Goal: Task Accomplishment & Management: Complete application form

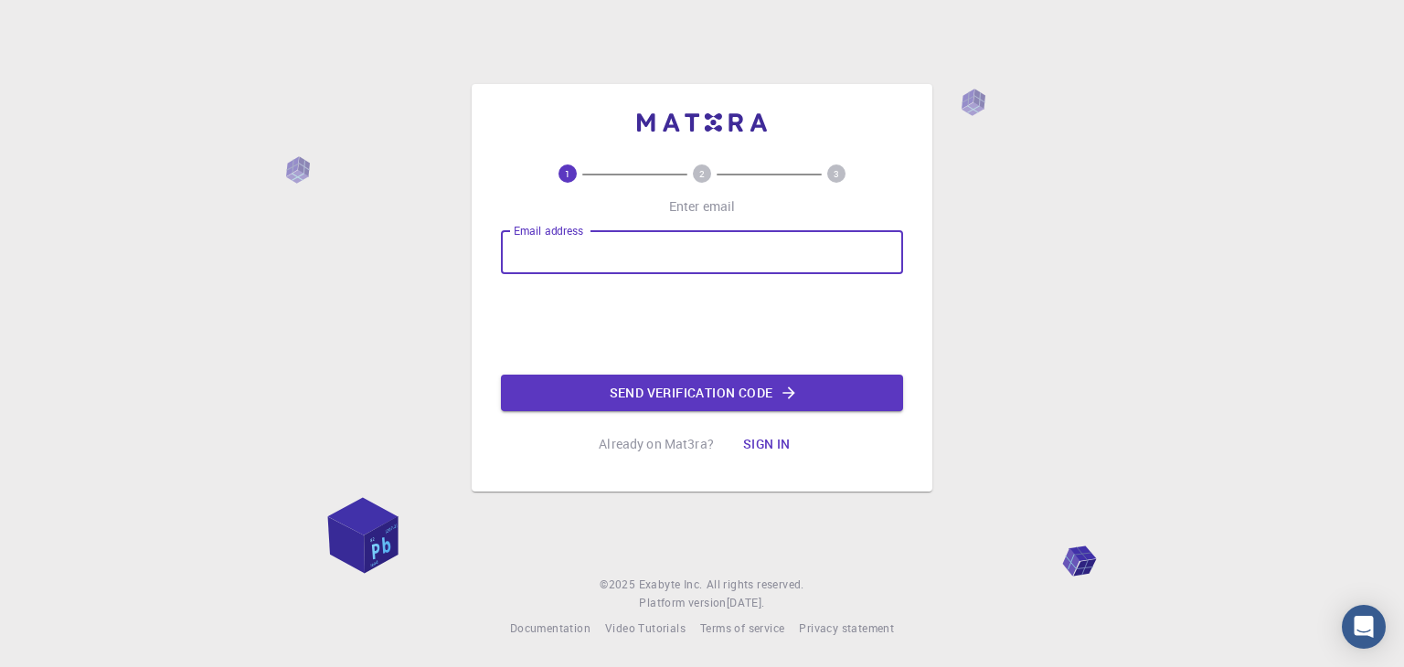
click at [629, 253] on input "Email address" at bounding box center [702, 252] width 402 height 44
click at [691, 238] on input "Email address" at bounding box center [702, 252] width 402 height 44
type input "[EMAIL_ADDRESS][DOMAIN_NAME]"
click at [633, 246] on input "Email address" at bounding box center [702, 252] width 402 height 44
type input "[EMAIL_ADDRESS][DOMAIN_NAME]"
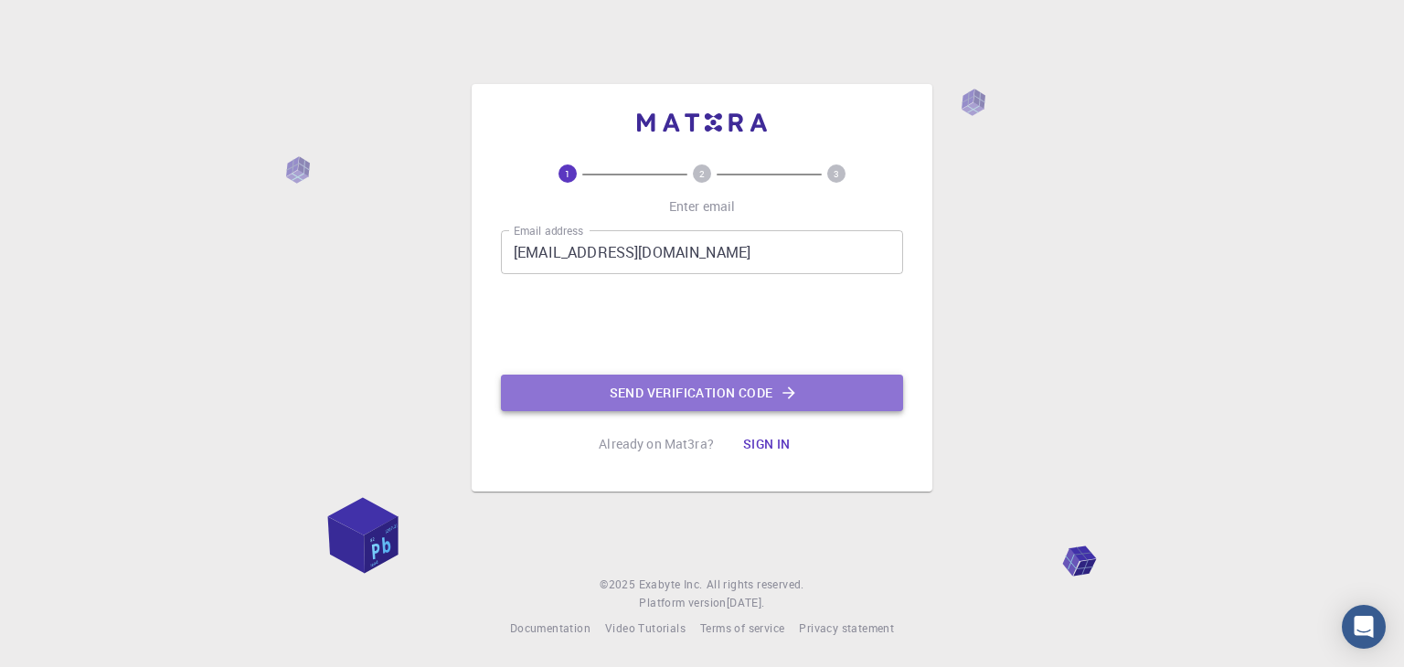
click at [654, 383] on button "Send verification code" at bounding box center [702, 393] width 402 height 37
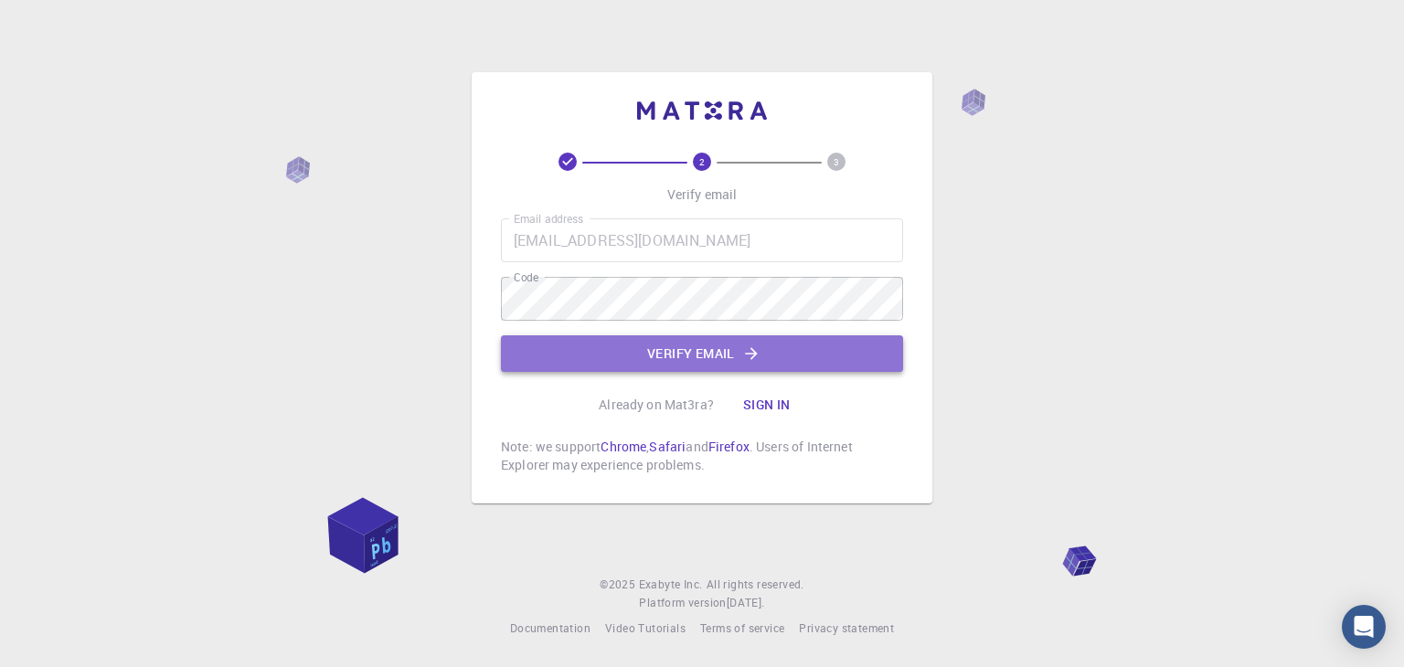
click at [717, 356] on button "Verify email" at bounding box center [702, 353] width 402 height 37
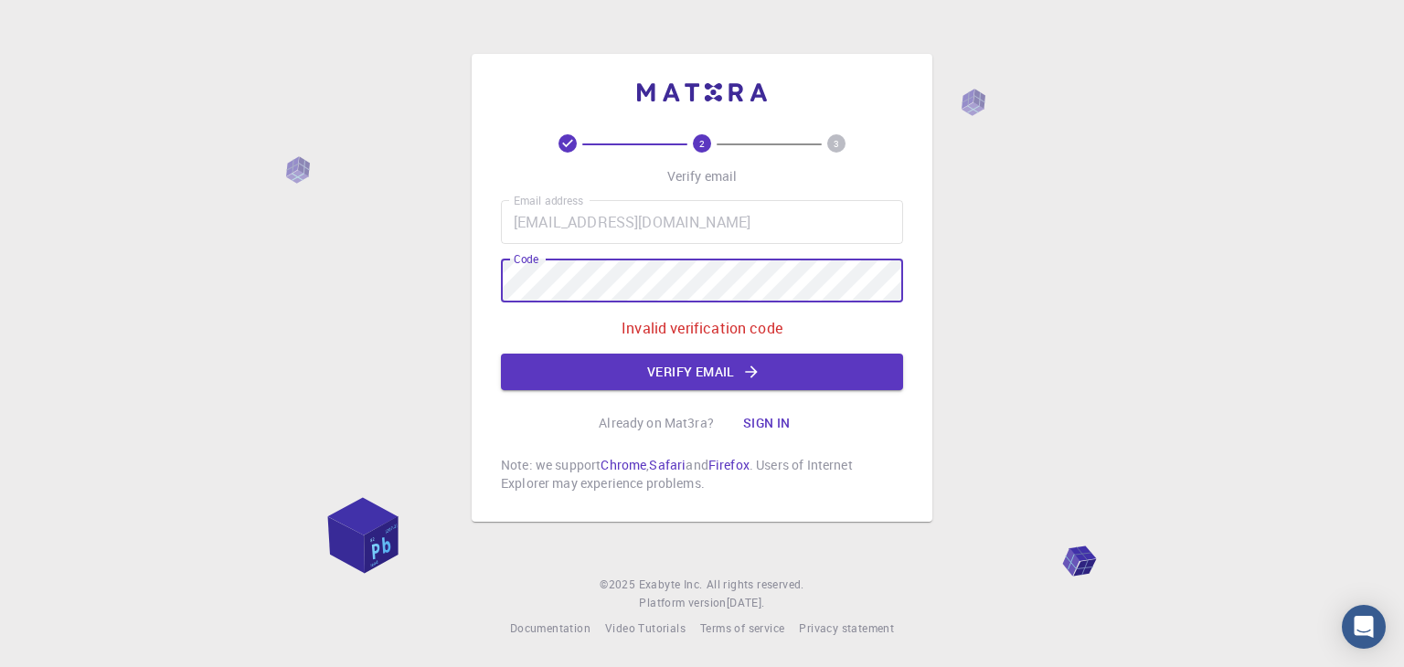
click at [451, 282] on div "2 3 Verify email Email address ynarendranarendra90@gmail.com Email address Code…" at bounding box center [702, 333] width 1404 height 667
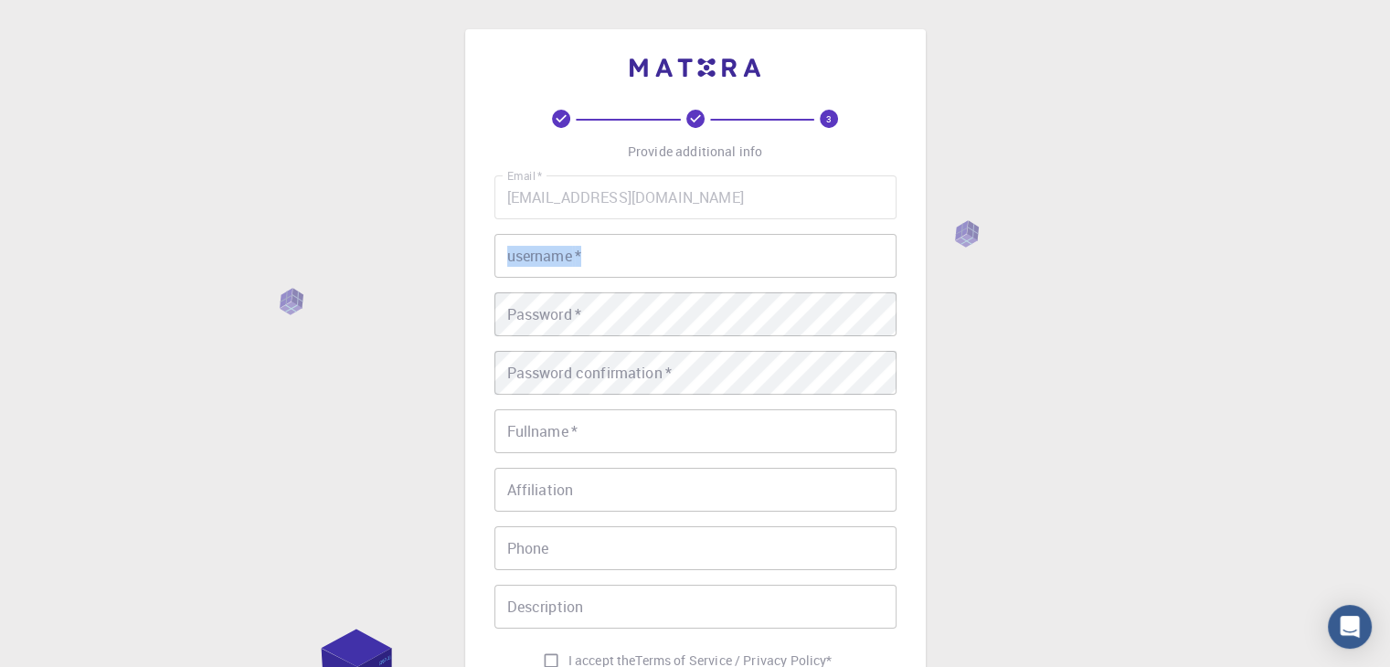
drag, startPoint x: 673, startPoint y: 223, endPoint x: 658, endPoint y: 252, distance: 32.7
click at [658, 252] on div "Email   * ynarendranarendra90@gmail.com Email   * username   * username   * Pas…" at bounding box center [695, 426] width 402 height 503
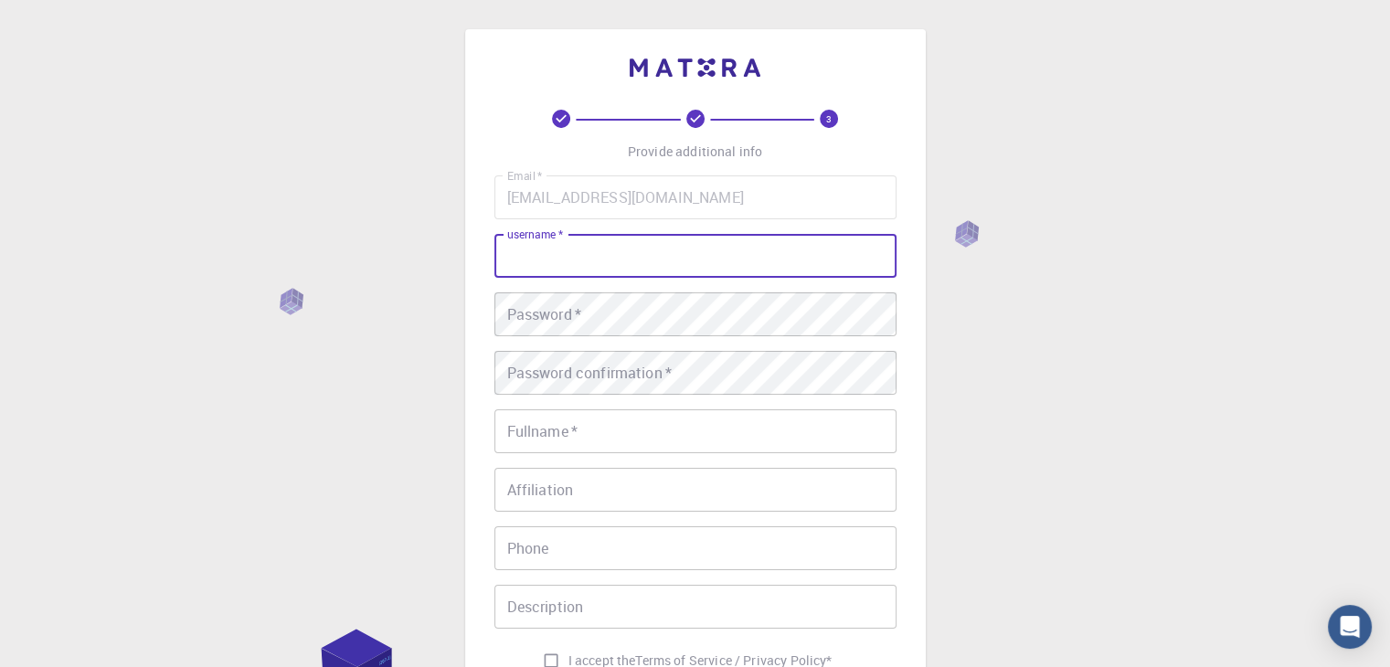
click at [658, 252] on input "username   *" at bounding box center [695, 256] width 402 height 44
type input "narendra"
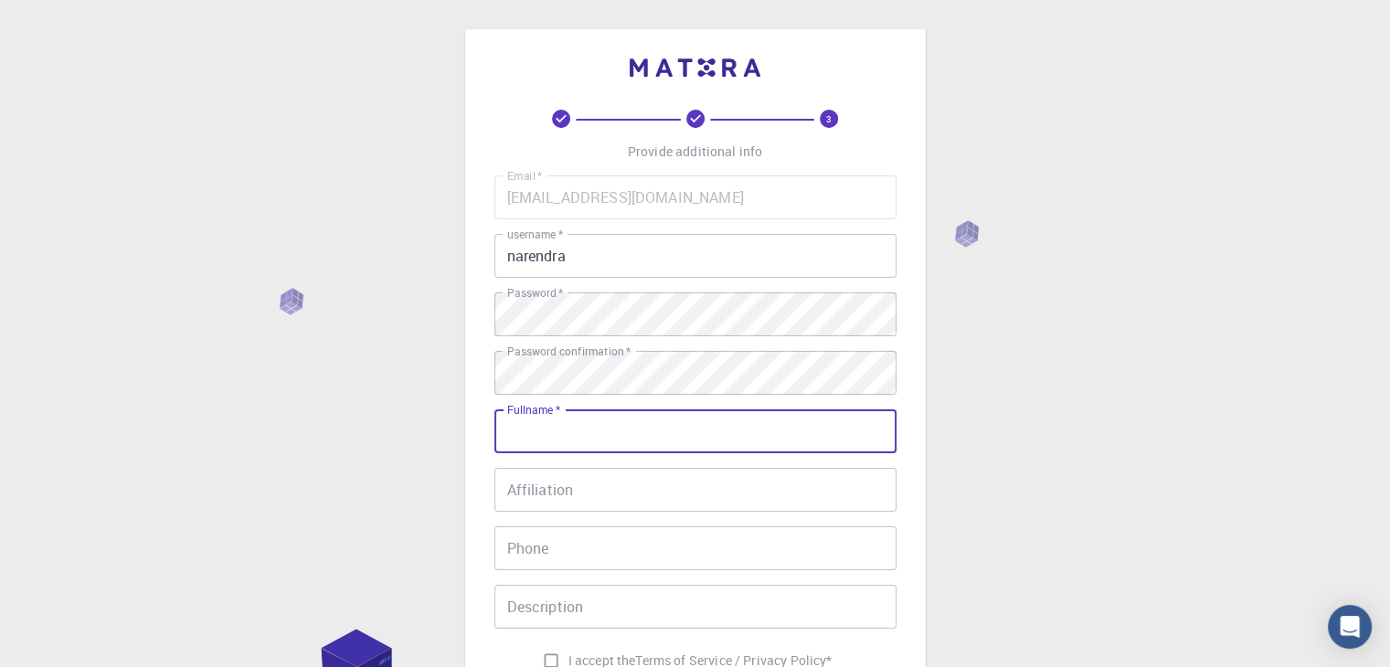
click at [676, 427] on input "Fullname   *" at bounding box center [695, 431] width 402 height 44
type input "yerragolla narendra"
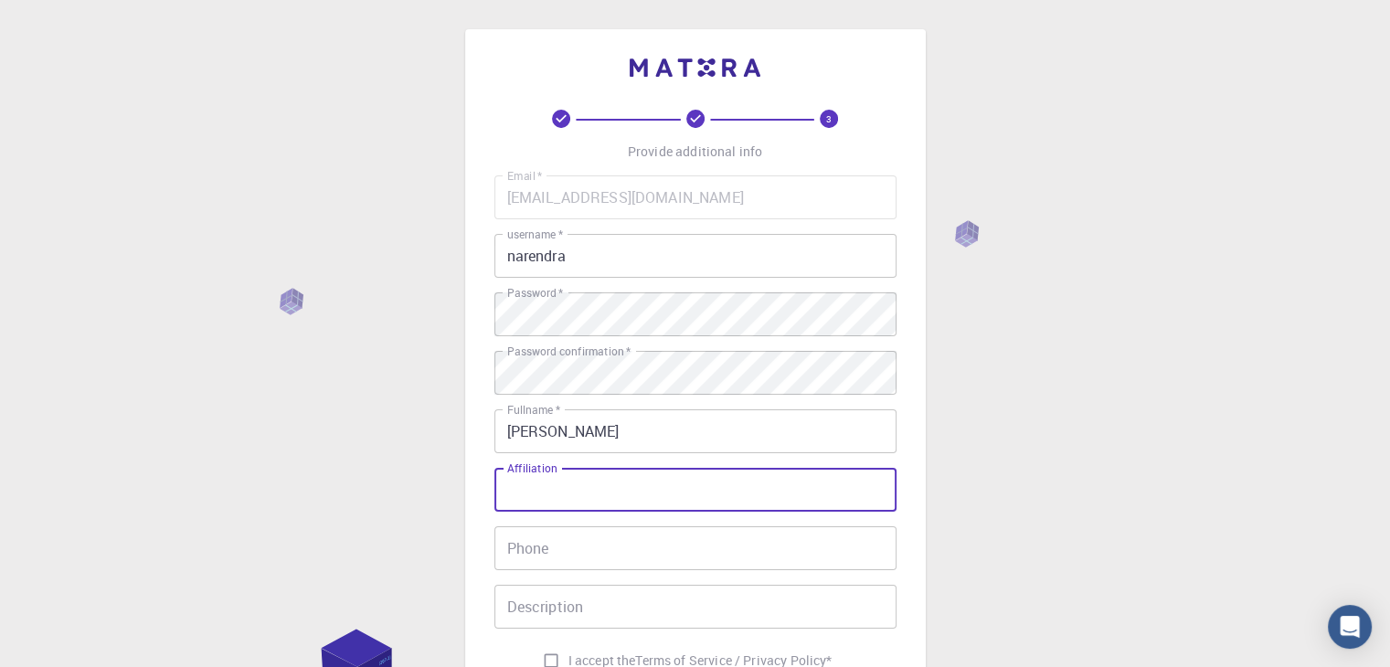
click at [639, 491] on input "Affiliation" at bounding box center [695, 490] width 402 height 44
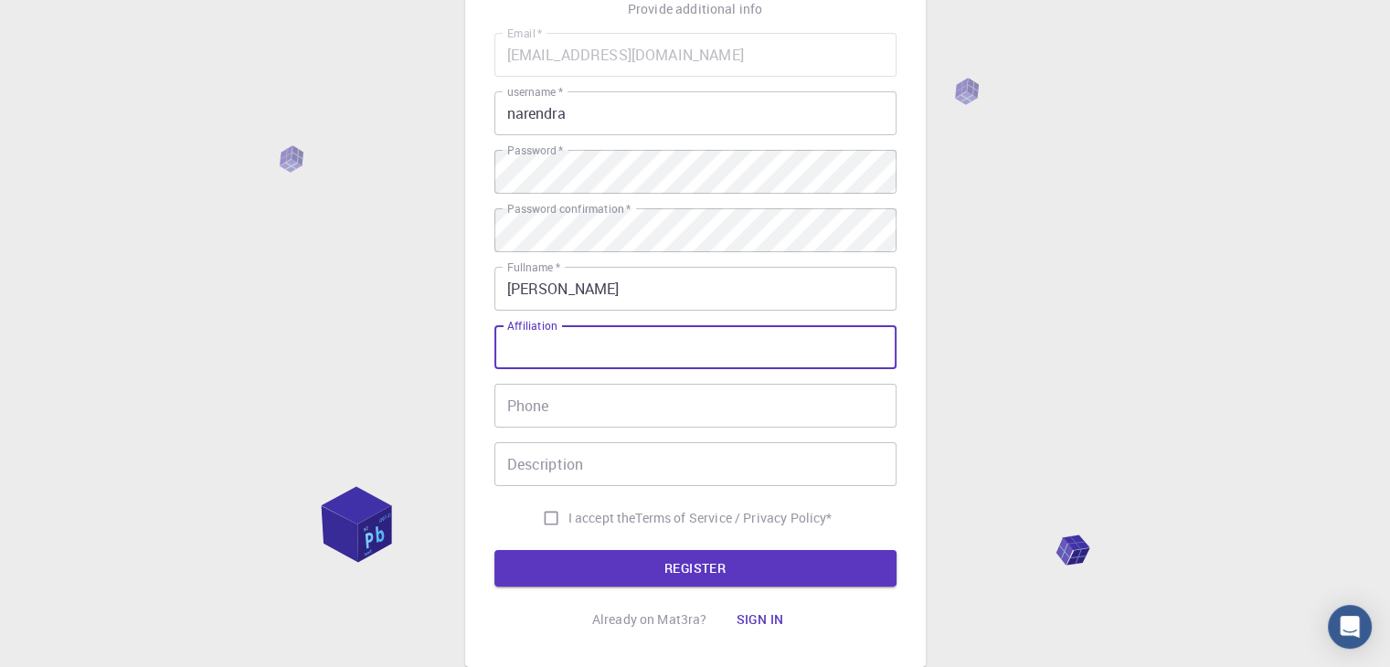
scroll to position [143, 0]
click at [549, 520] on input "I accept the Terms of Service / Privacy Policy *" at bounding box center [551, 518] width 35 height 35
checkbox input "true"
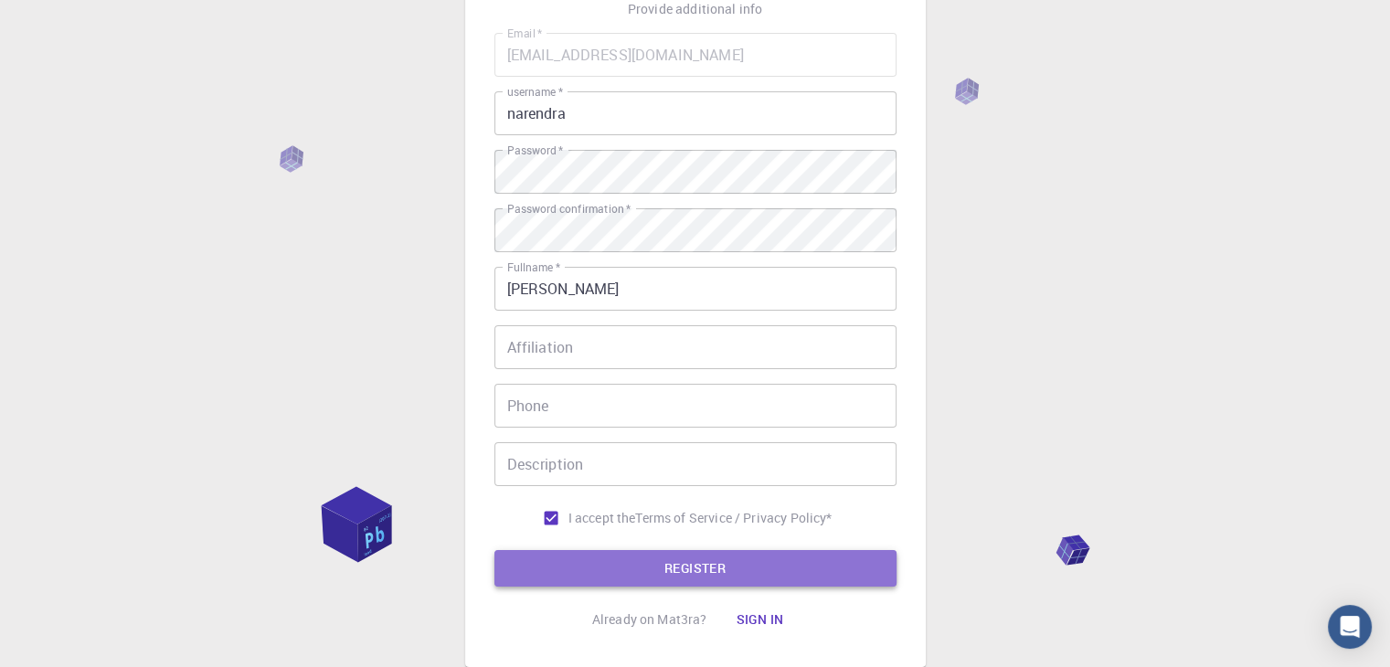
click at [634, 563] on button "REGISTER" at bounding box center [695, 568] width 402 height 37
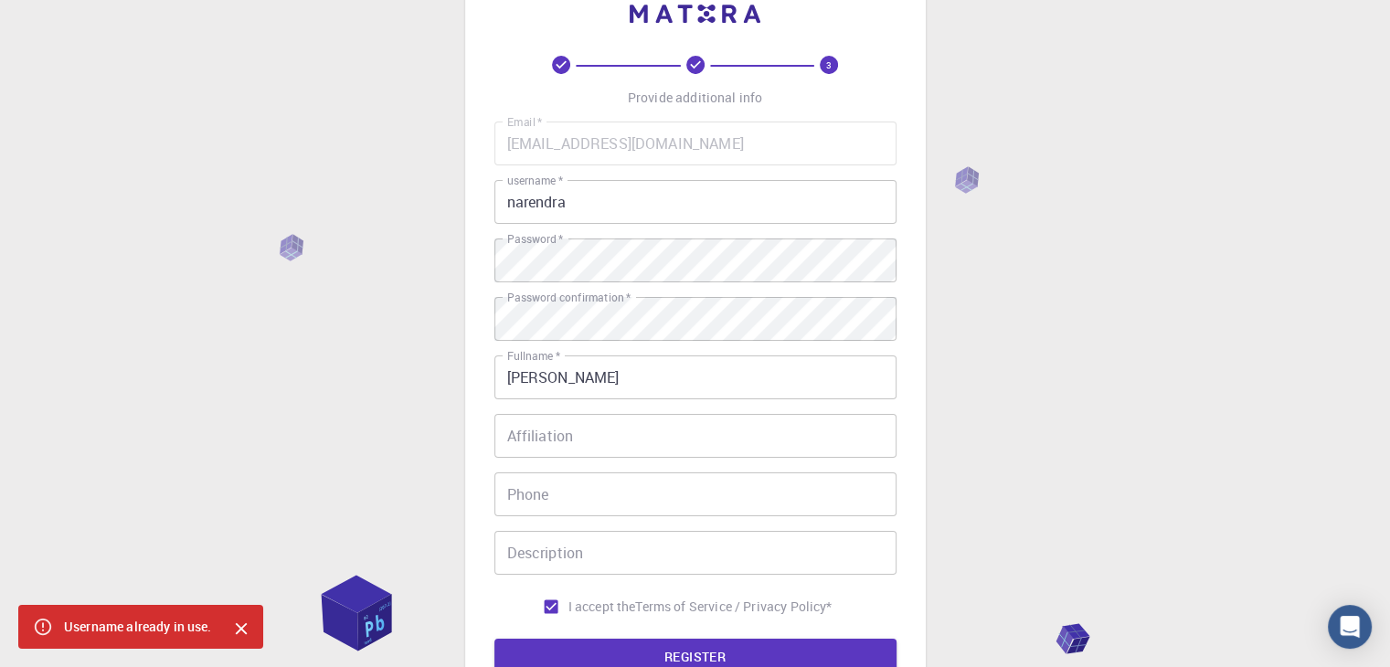
scroll to position [53, 0]
click at [636, 198] on input "narendra" at bounding box center [695, 203] width 402 height 44
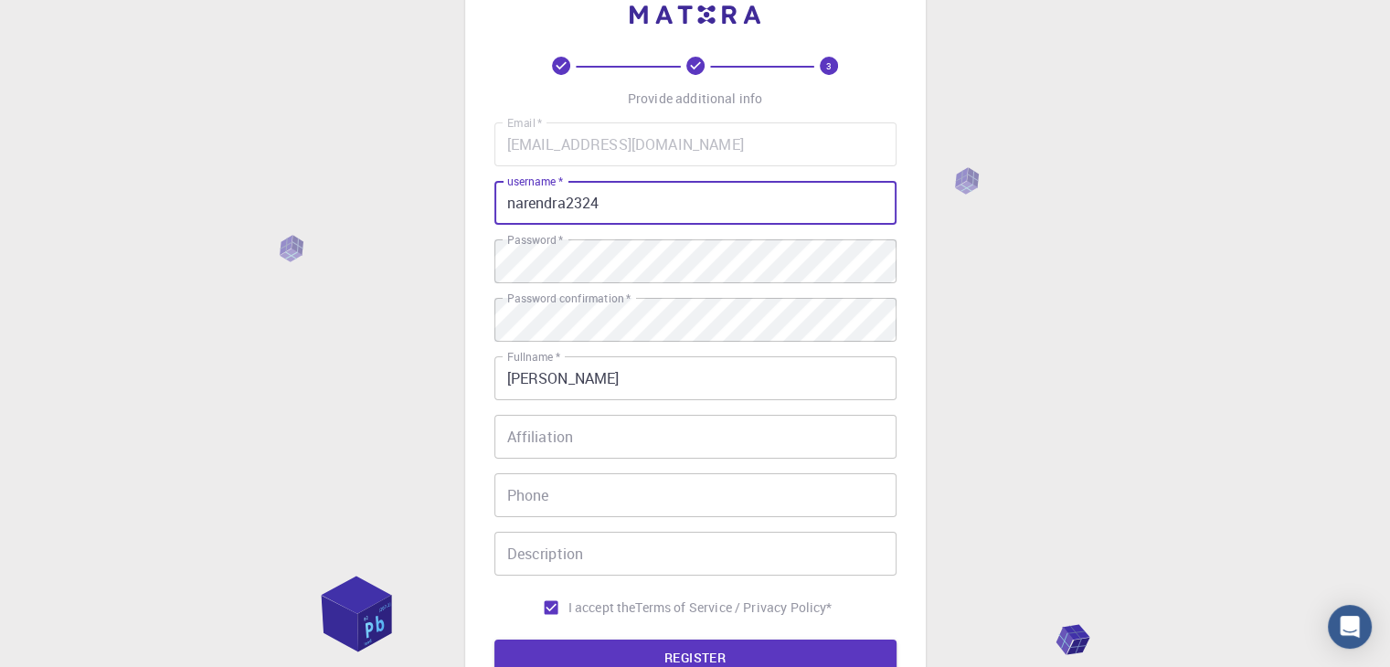
type input "narendra2324"
click at [494, 640] on button "REGISTER" at bounding box center [695, 658] width 402 height 37
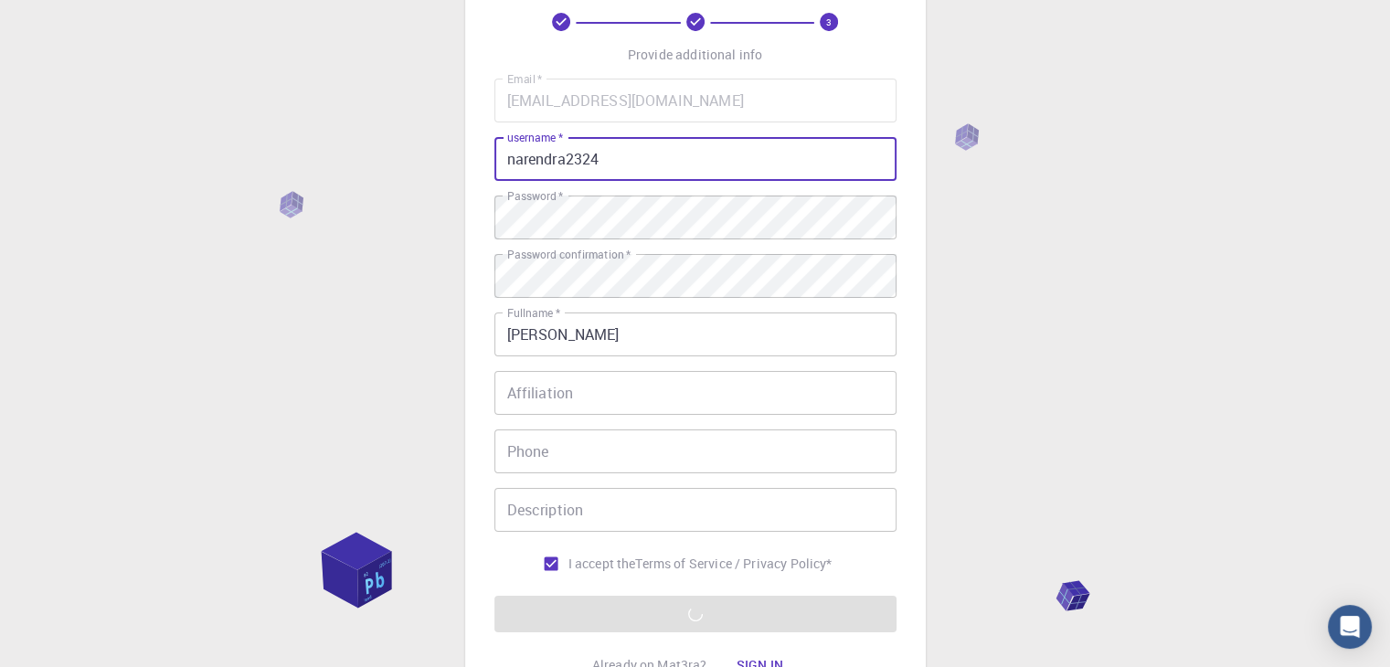
scroll to position [263, 0]
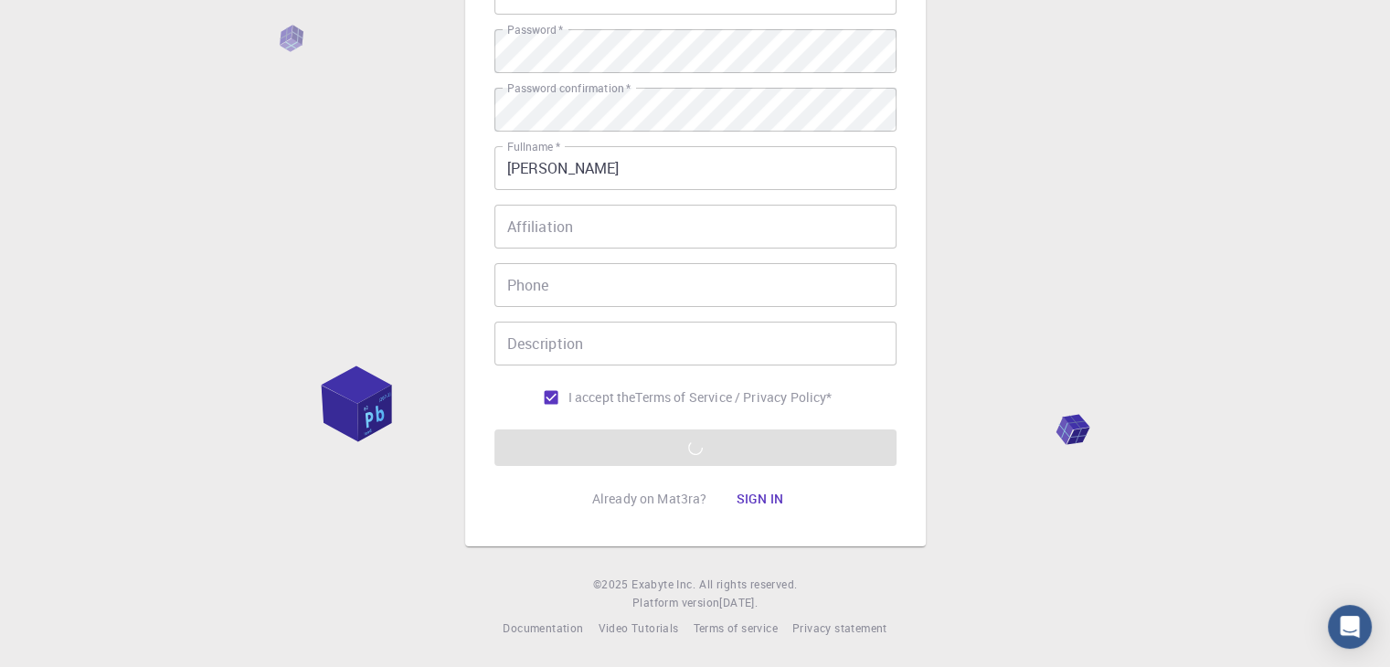
click at [836, 86] on div "Email   * ynarendranarendra90@gmail.com Email   * username   * narendra2324 use…" at bounding box center [695, 163] width 402 height 503
click at [833, 74] on div "Email   * ynarendranarendra90@gmail.com Email   * username   * narendra2324 use…" at bounding box center [695, 163] width 402 height 503
click at [1132, 117] on div "3 Provide additional info Email   * ynarendranarendra90@gmail.com Email   * use…" at bounding box center [695, 202] width 1390 height 930
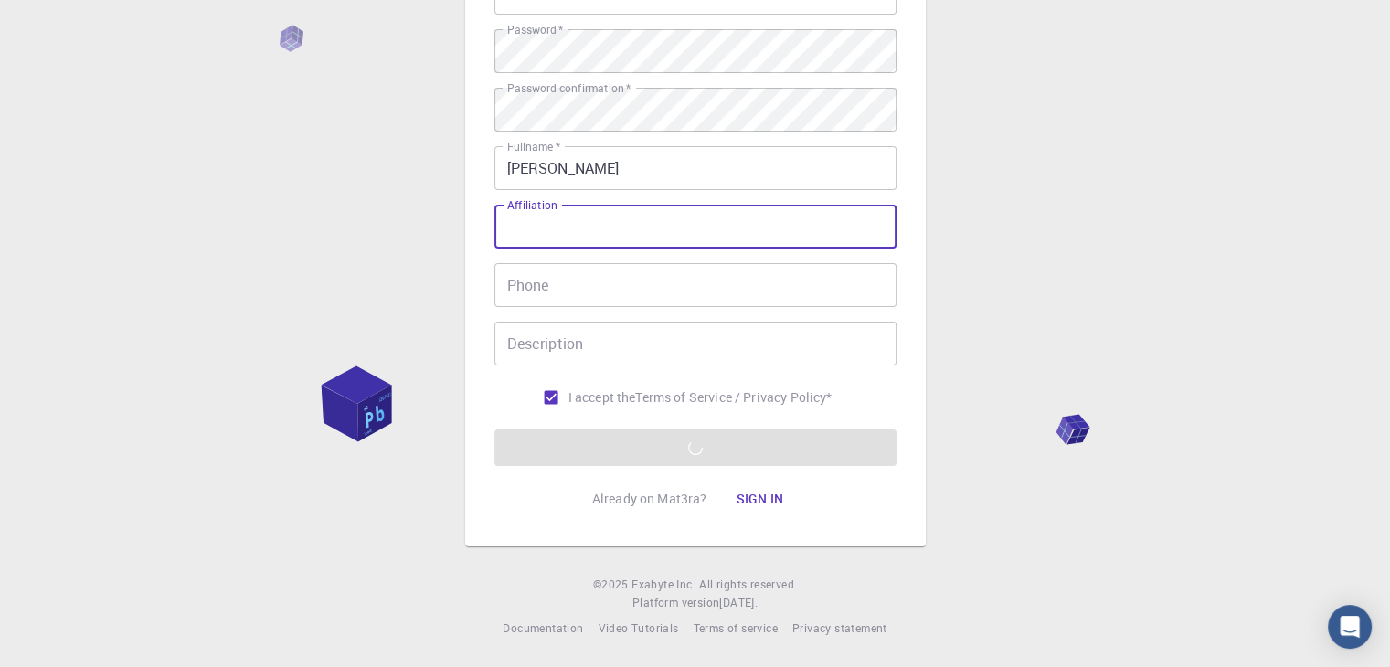
click at [665, 231] on input "Affiliation" at bounding box center [695, 227] width 402 height 44
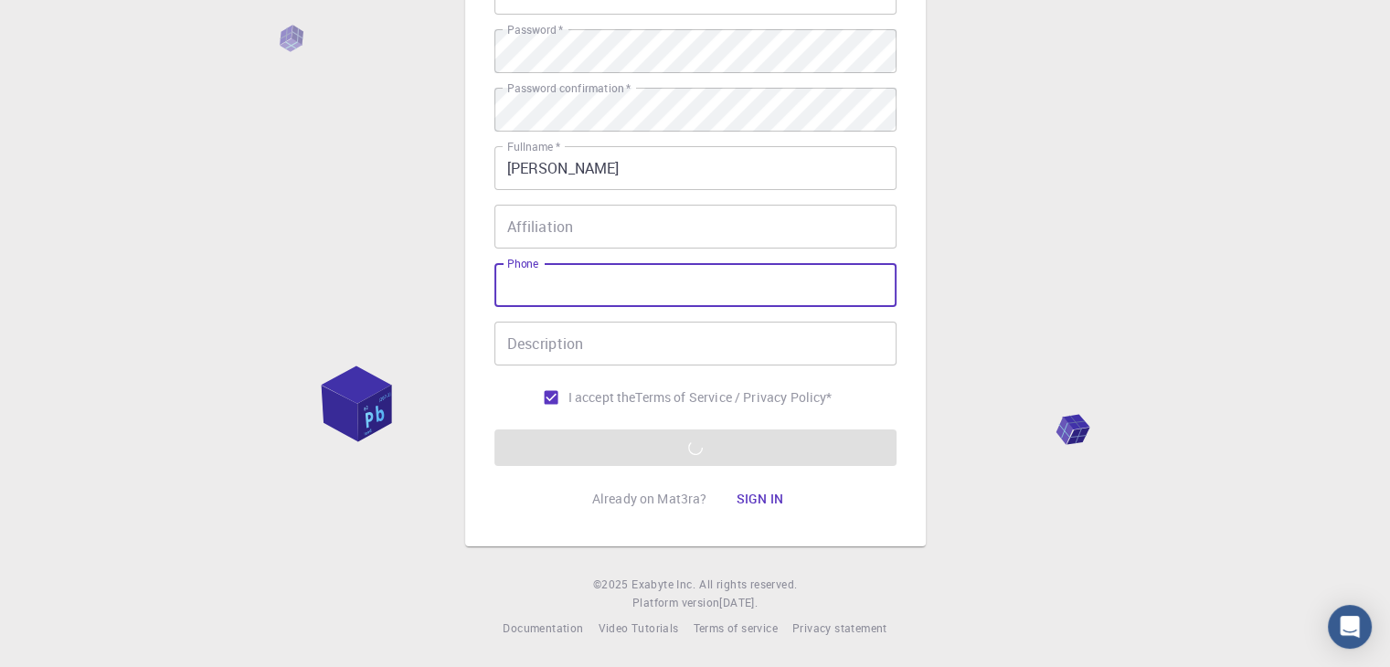
click at [649, 284] on input "Phone" at bounding box center [695, 285] width 402 height 44
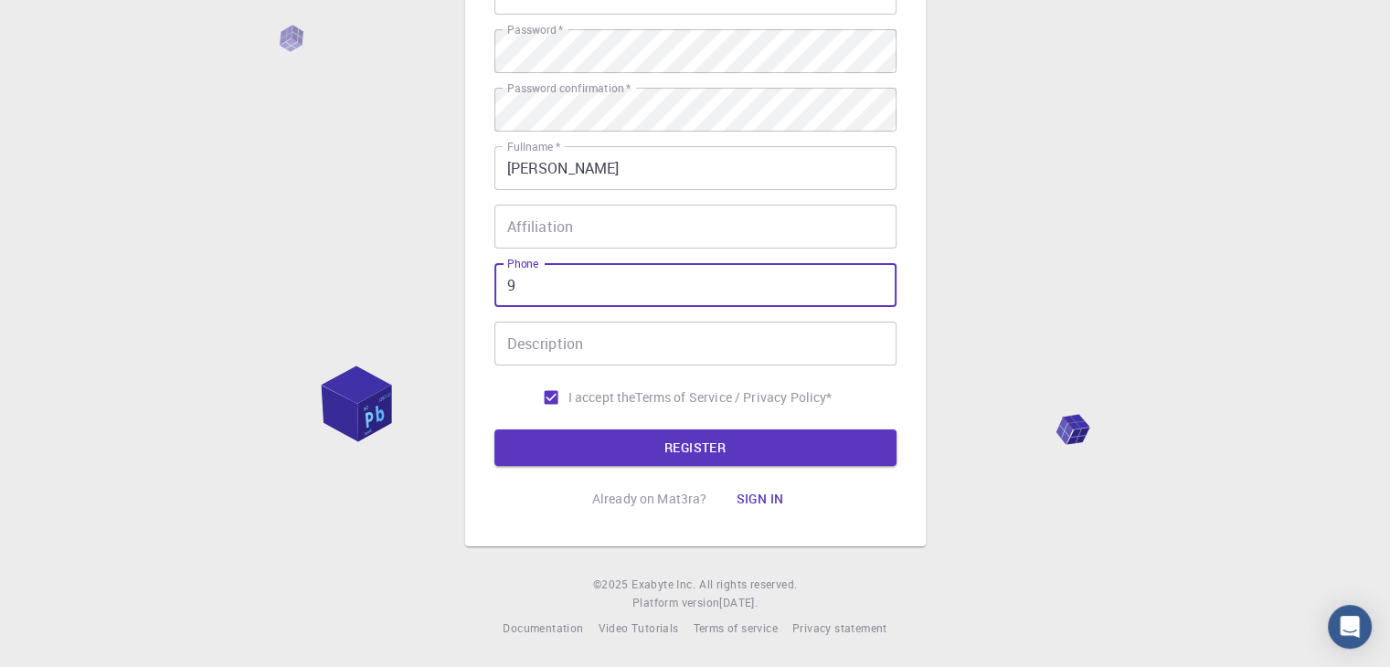
type input "93"
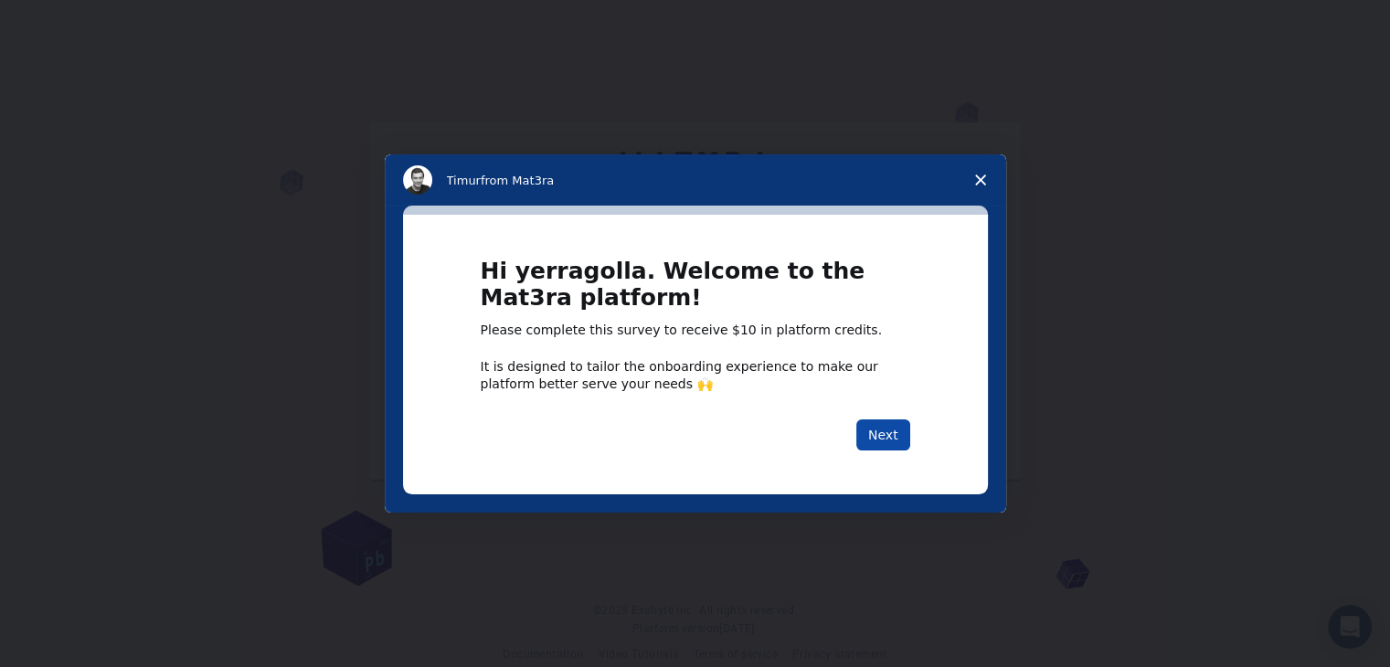
click at [892, 435] on button "Next" at bounding box center [883, 435] width 54 height 31
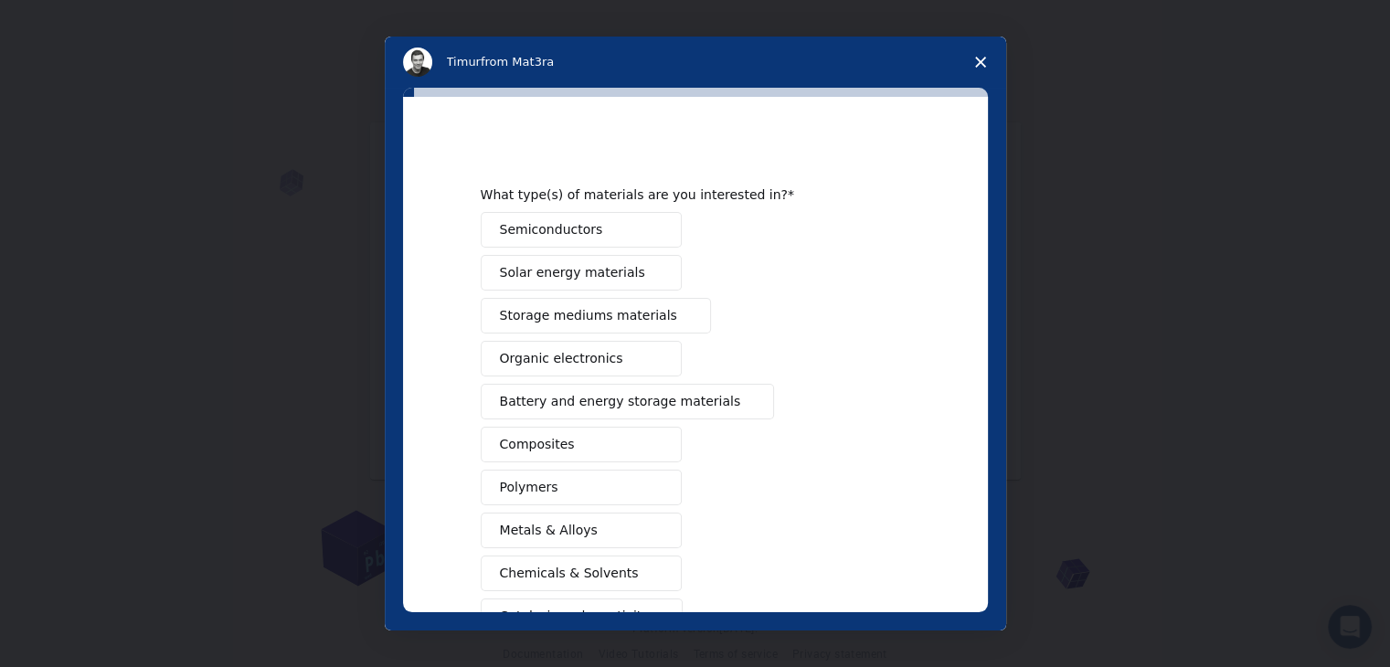
click at [981, 61] on polygon "Close survey" at bounding box center [980, 62] width 11 height 11
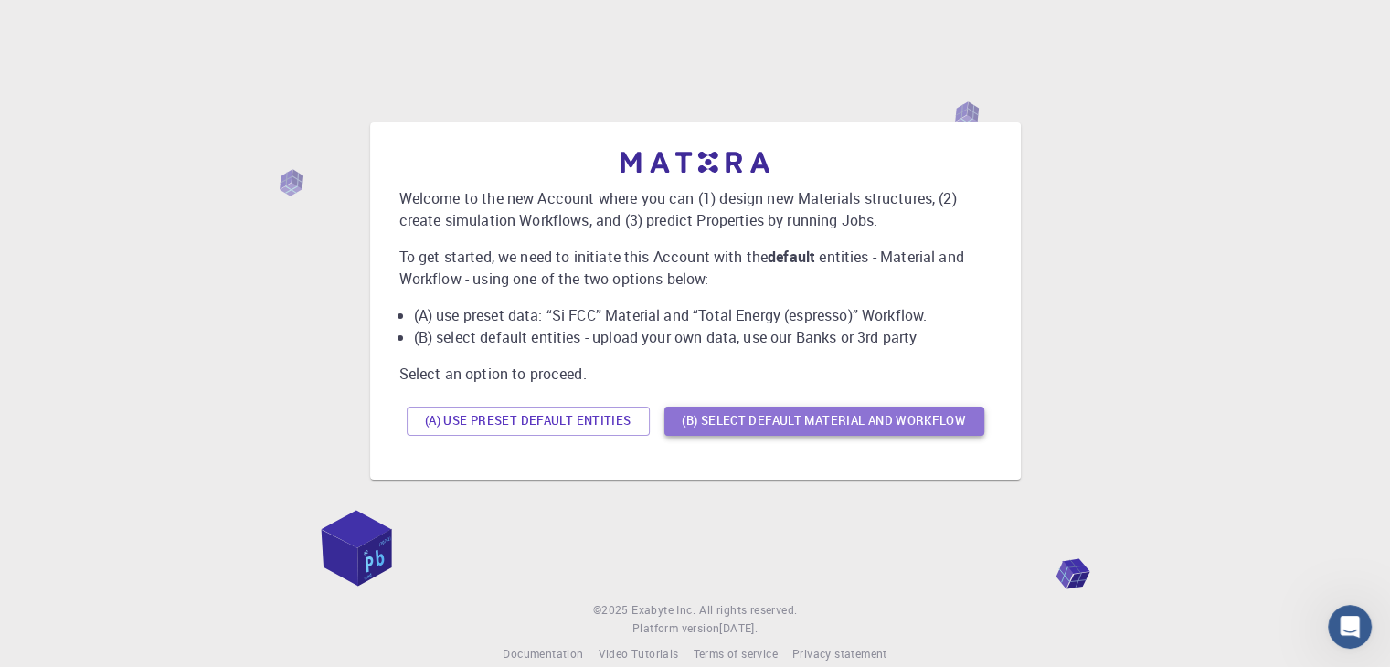
click at [728, 411] on button "(B) Select default material and workflow" at bounding box center [824, 421] width 320 height 29
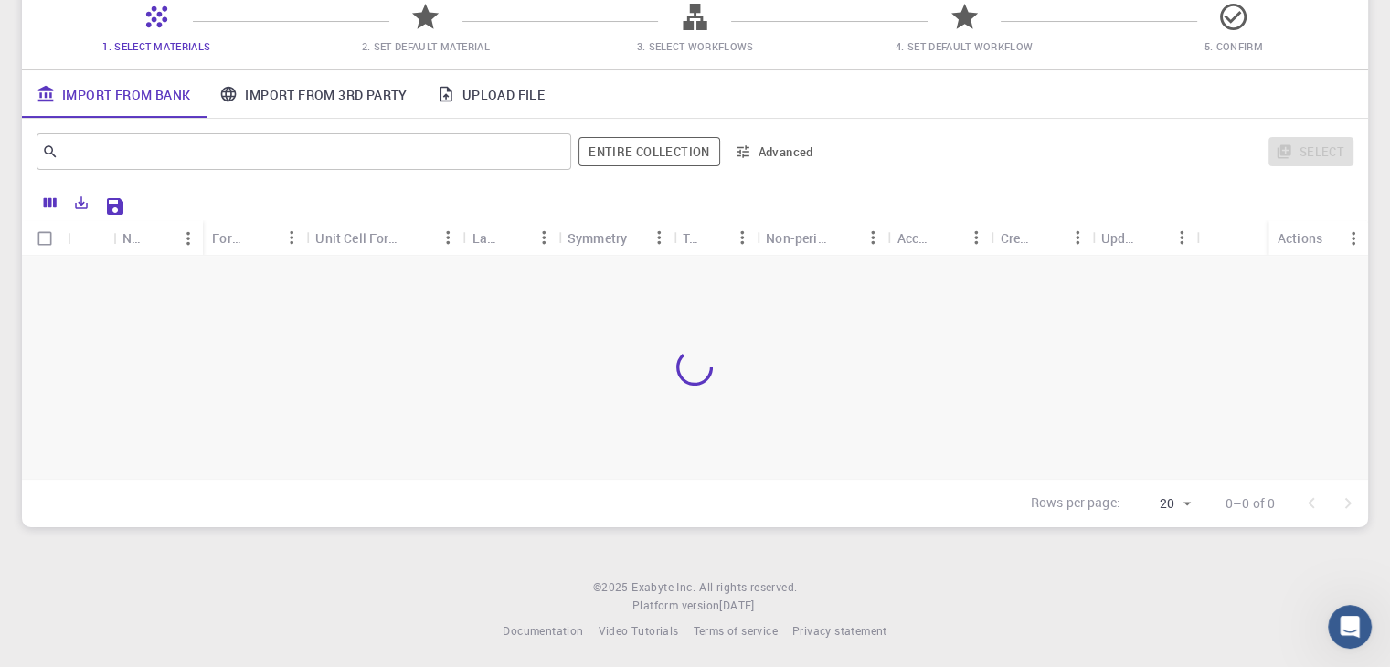
scroll to position [163, 0]
click at [508, 93] on link "Upload File" at bounding box center [490, 92] width 137 height 48
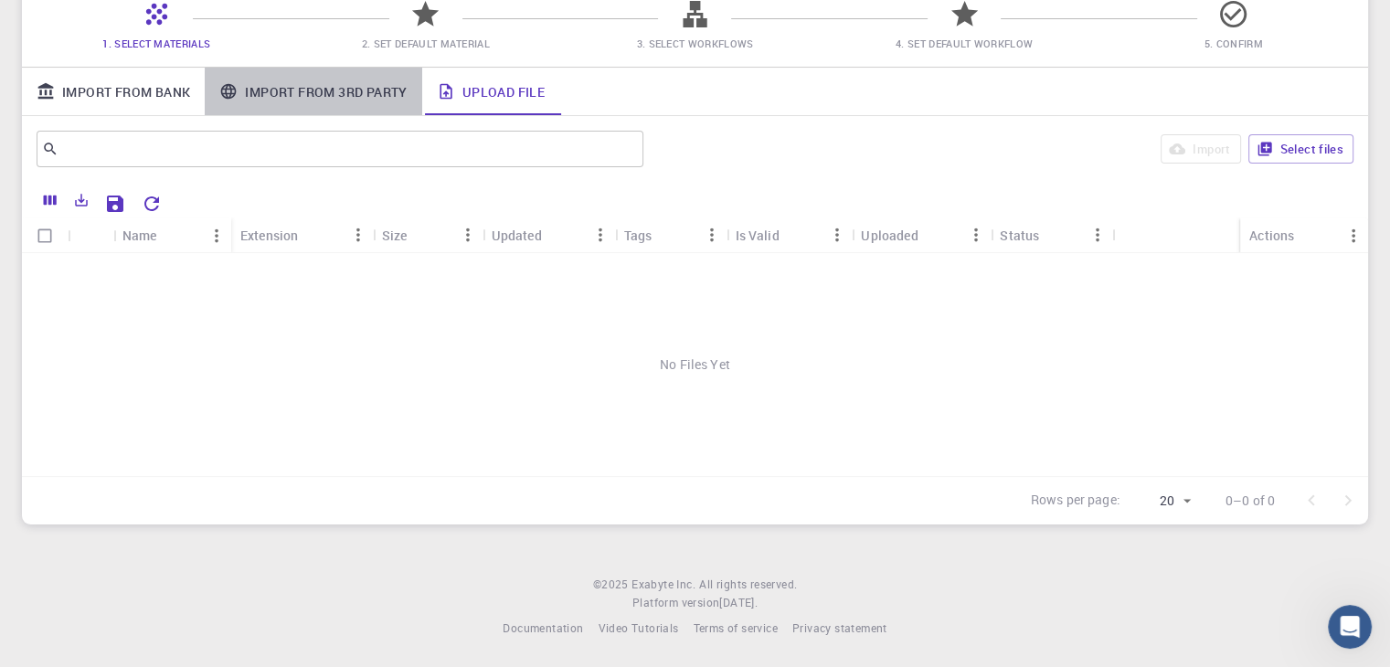
click at [313, 78] on link "Import From 3rd Party" at bounding box center [313, 92] width 217 height 48
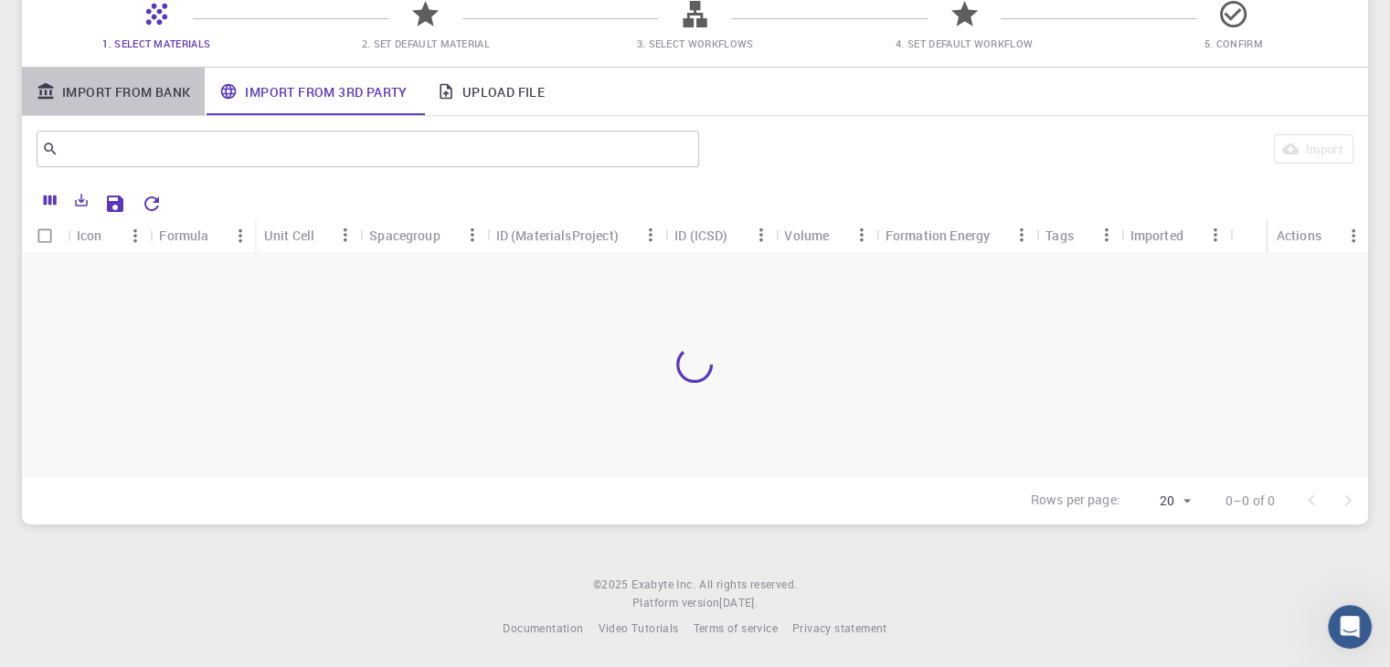
click at [139, 89] on link "Import From Bank" at bounding box center [113, 92] width 183 height 48
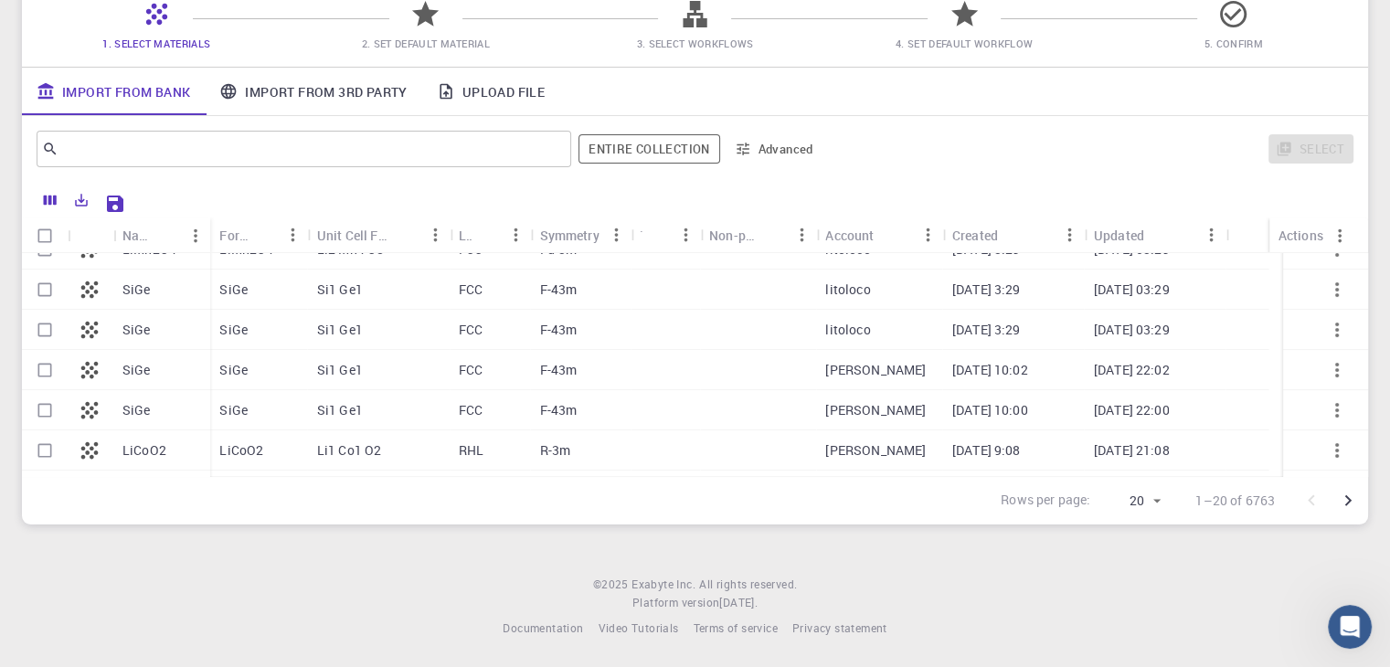
scroll to position [0, 0]
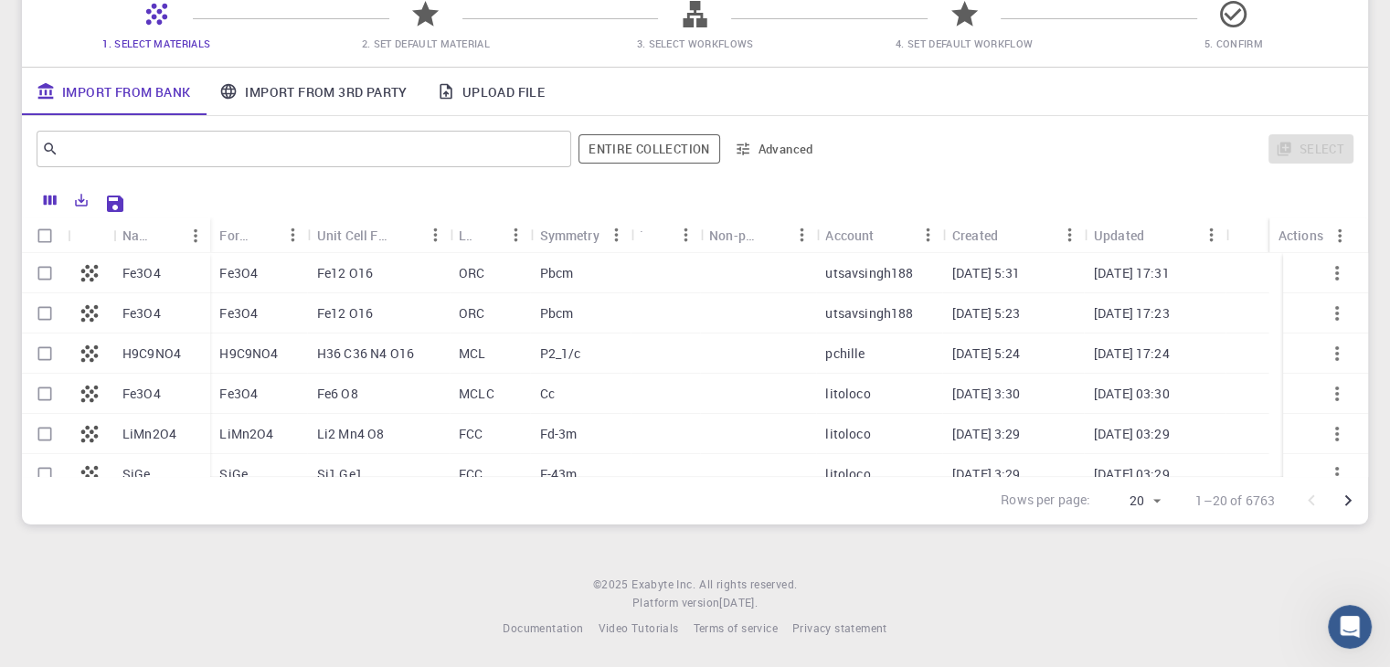
click at [351, 89] on link "Import From 3rd Party" at bounding box center [313, 92] width 217 height 48
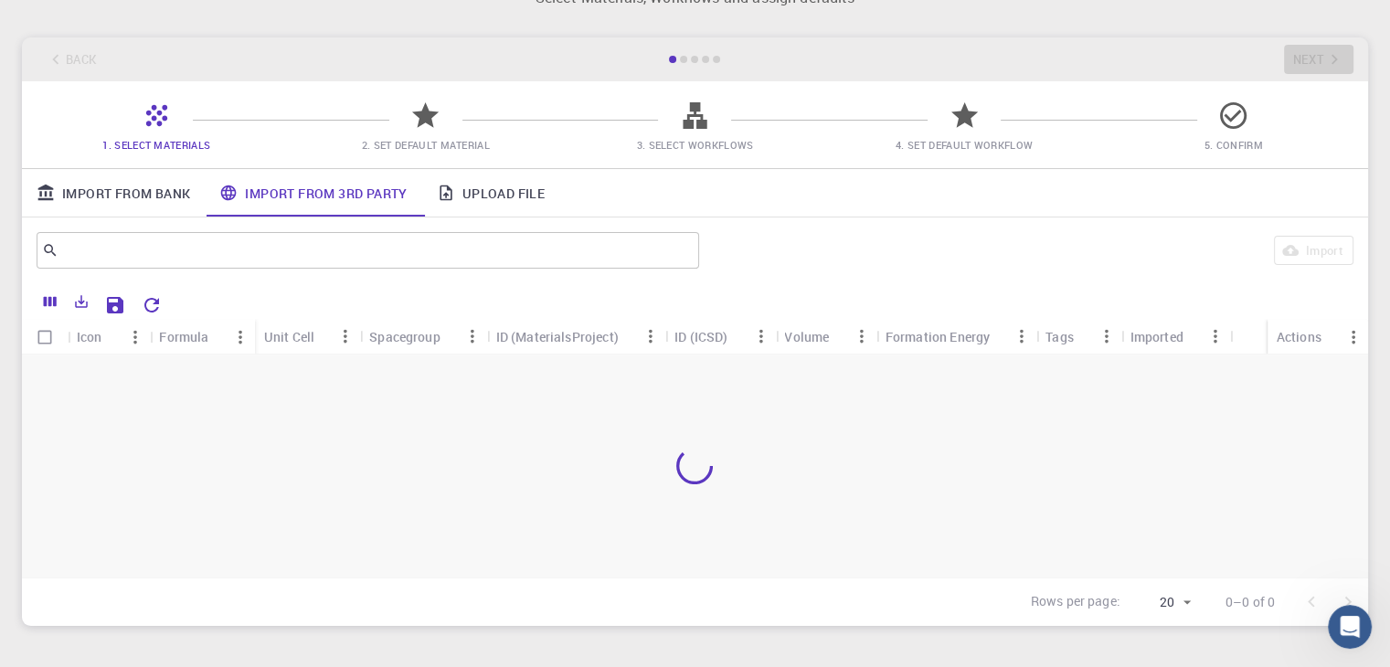
scroll to position [60, 0]
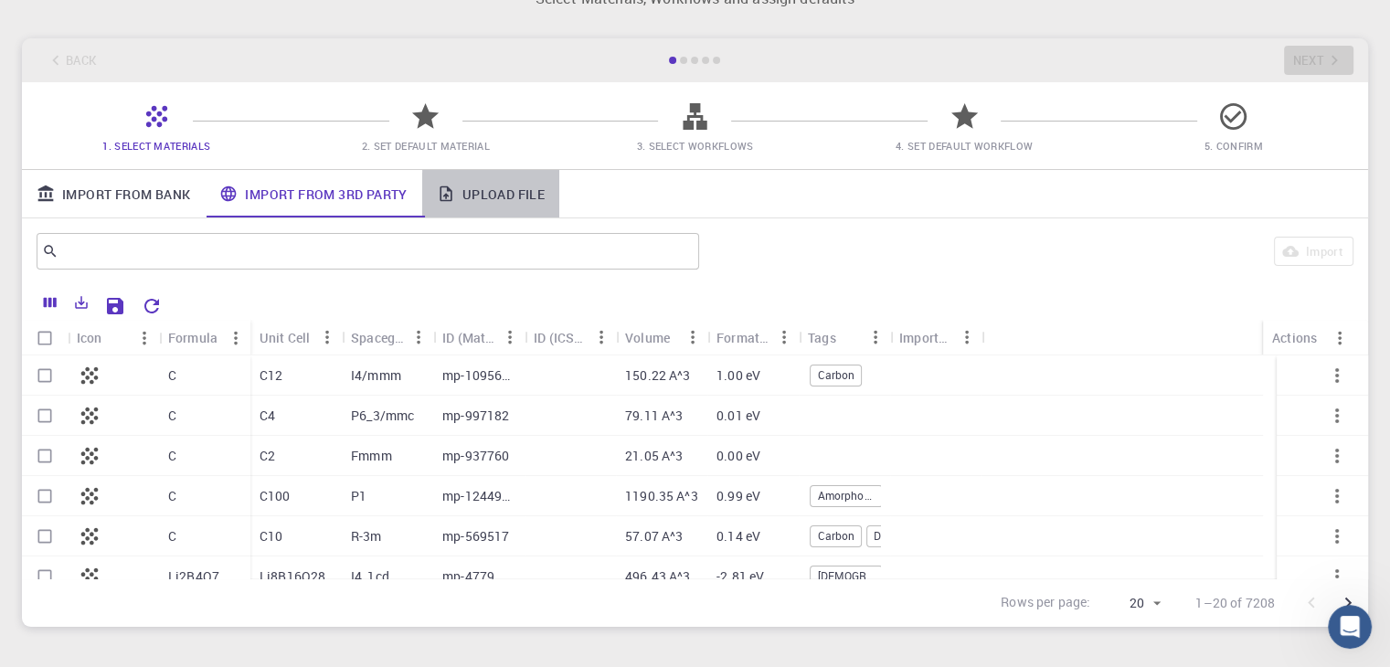
click at [485, 206] on link "Upload File" at bounding box center [490, 194] width 137 height 48
